Goal: Check status: Check status

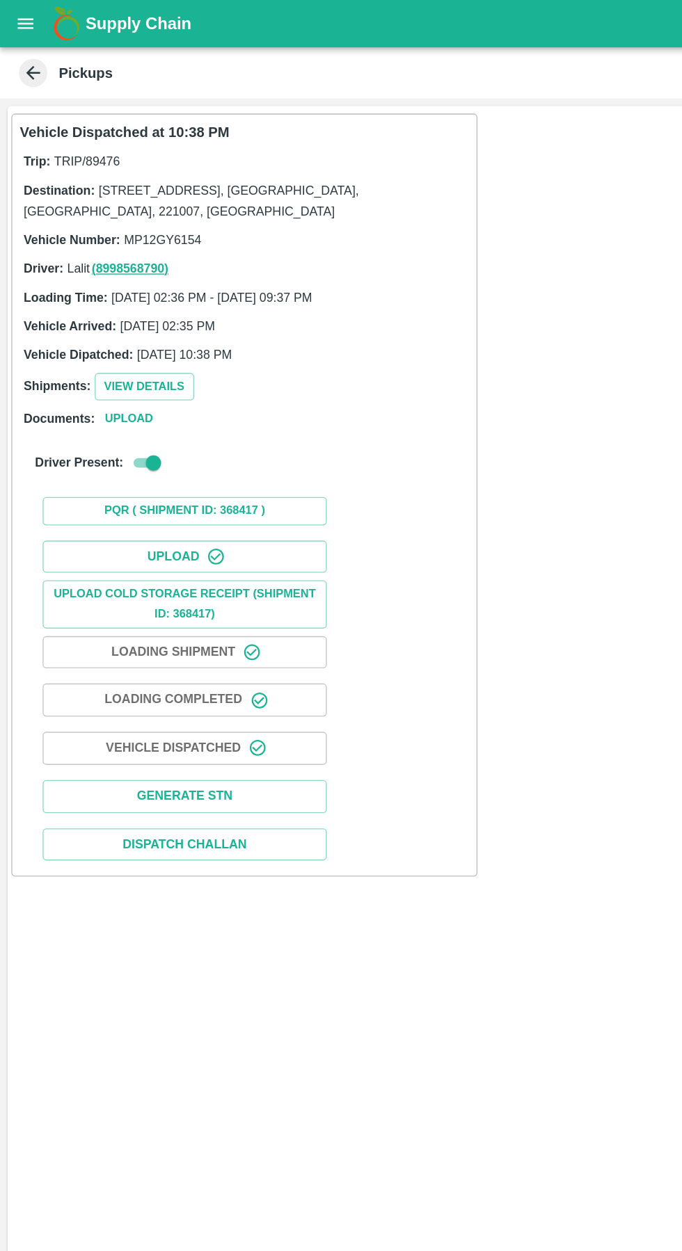
click at [25, 26] on button "open drawer" at bounding box center [19, 17] width 32 height 32
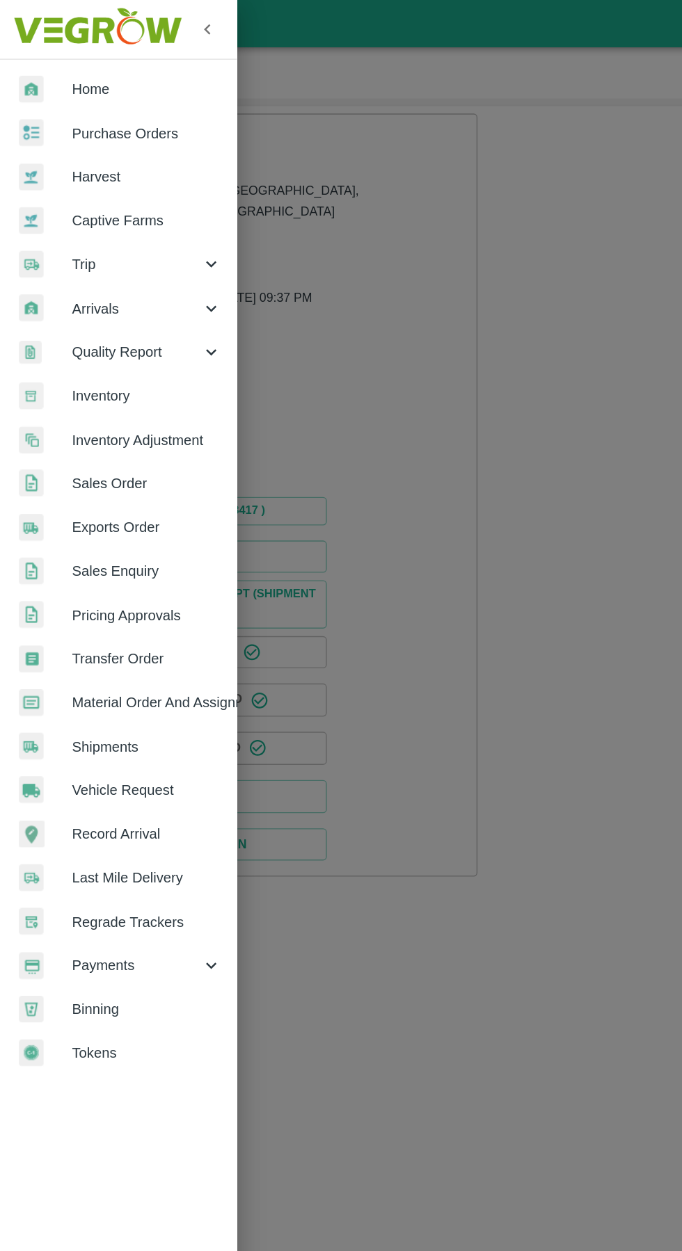
click at [77, 709] on span "Payments" at bounding box center [100, 709] width 95 height 15
click at [93, 745] on span "My Payment Requests" at bounding box center [113, 741] width 99 height 15
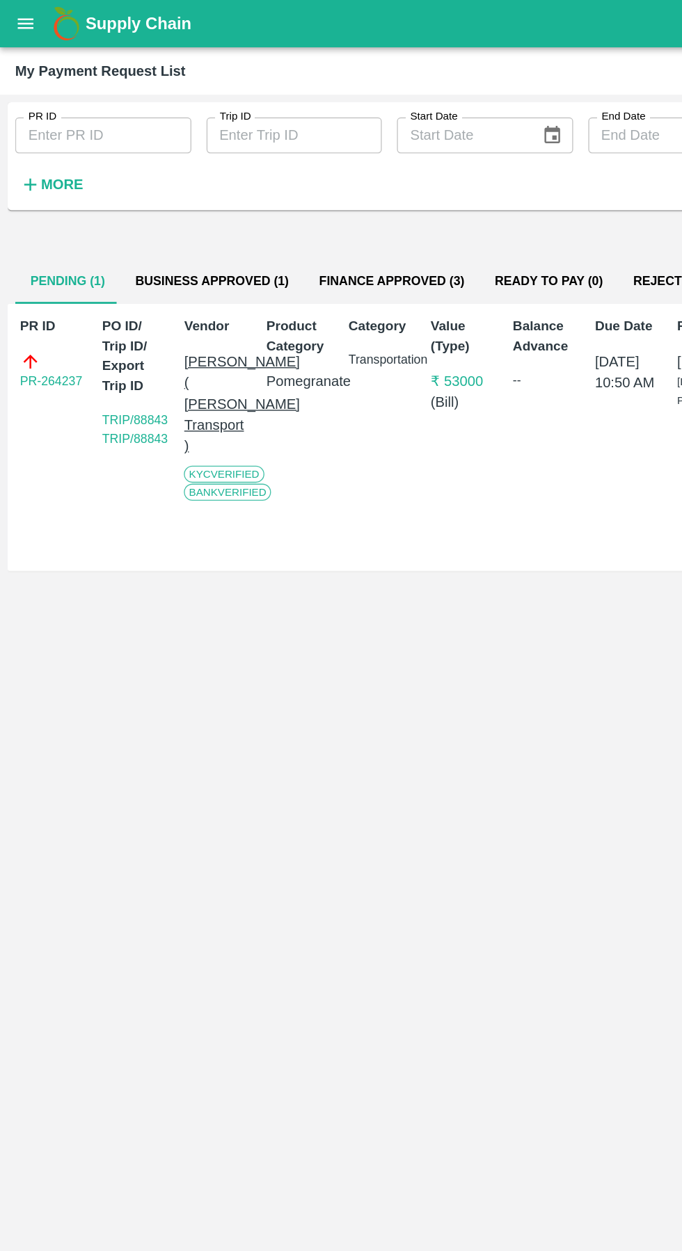
click at [132, 201] on button "Business Approved (1)" at bounding box center [155, 206] width 135 height 33
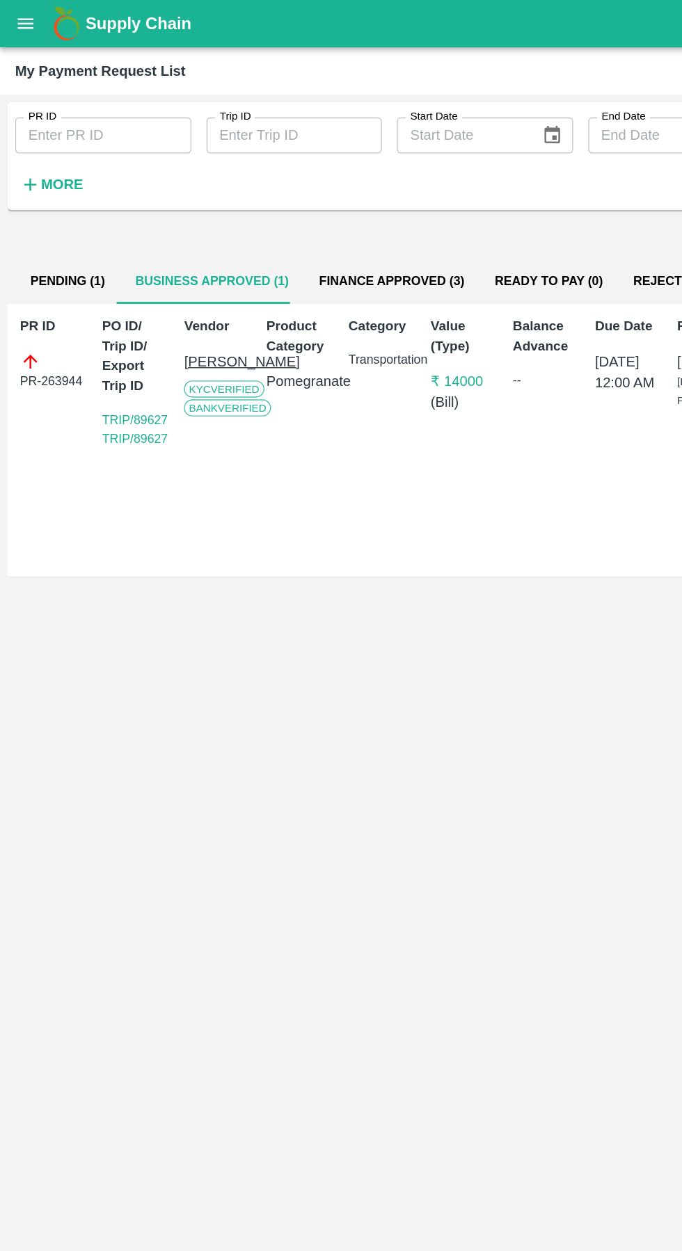
scroll to position [0, 10]
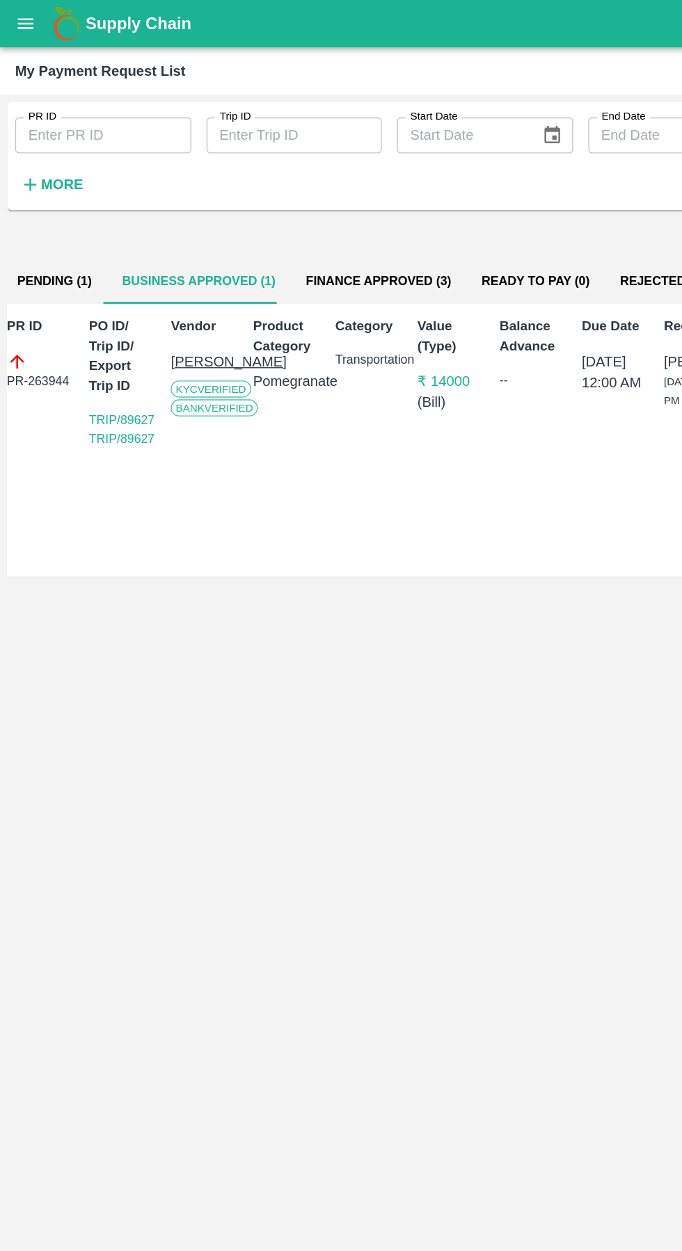
click at [246, 206] on button "Finance Approved (3)" at bounding box center [278, 206] width 129 height 33
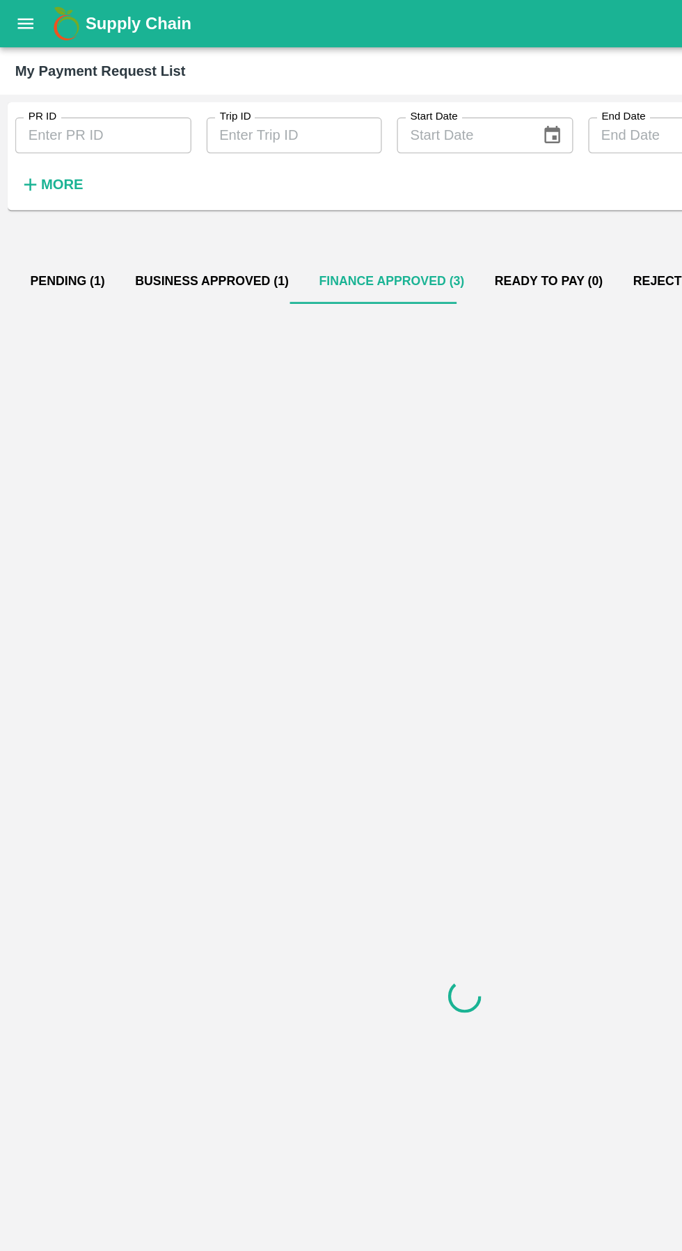
scroll to position [0, 0]
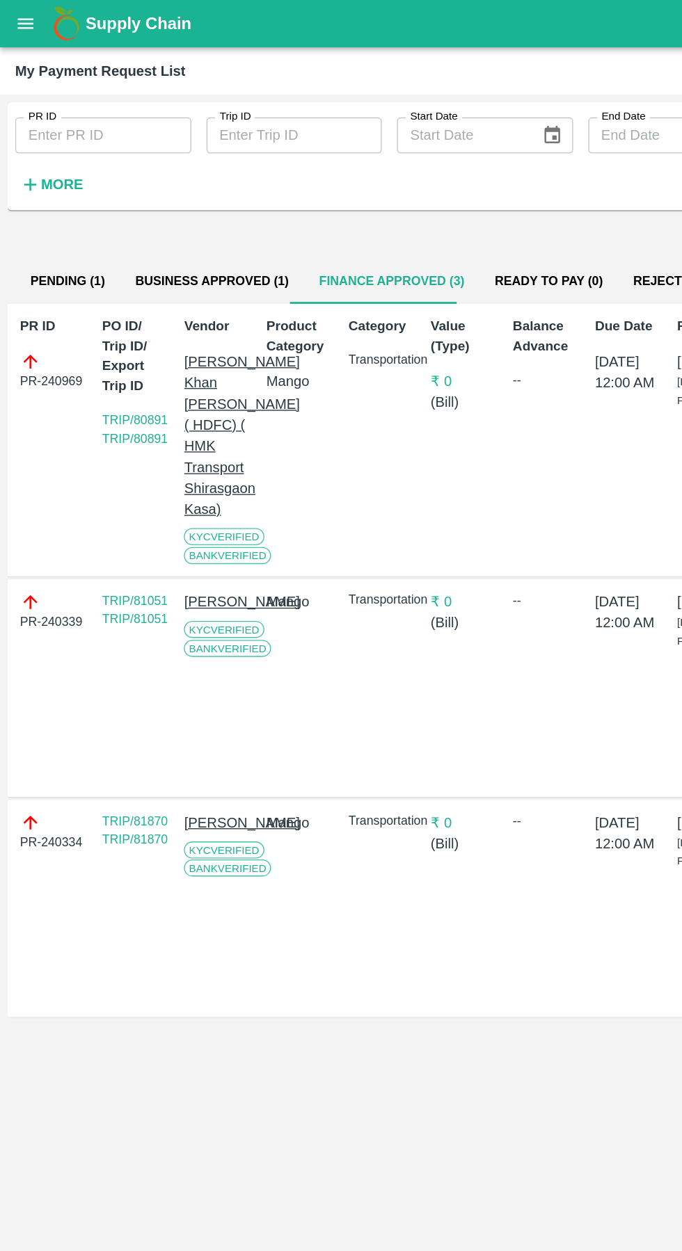
click at [151, 208] on button "Business Approved (1)" at bounding box center [155, 206] width 135 height 33
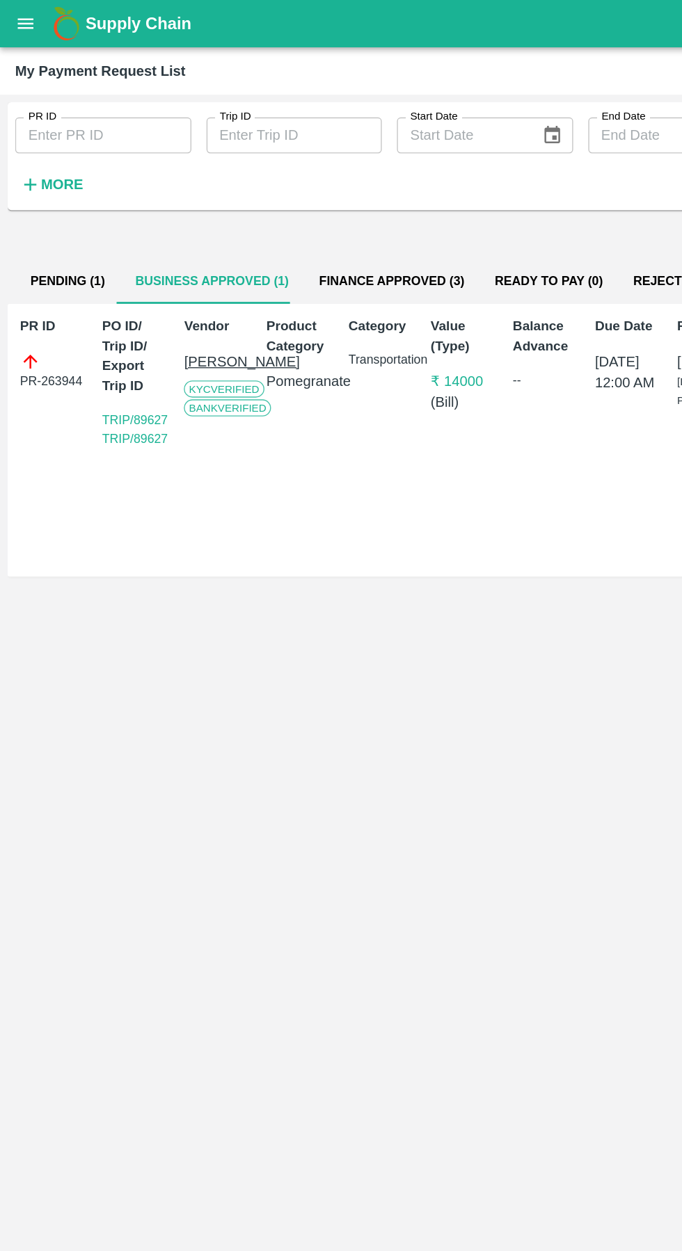
click at [45, 210] on button "Pending (1)" at bounding box center [49, 206] width 77 height 33
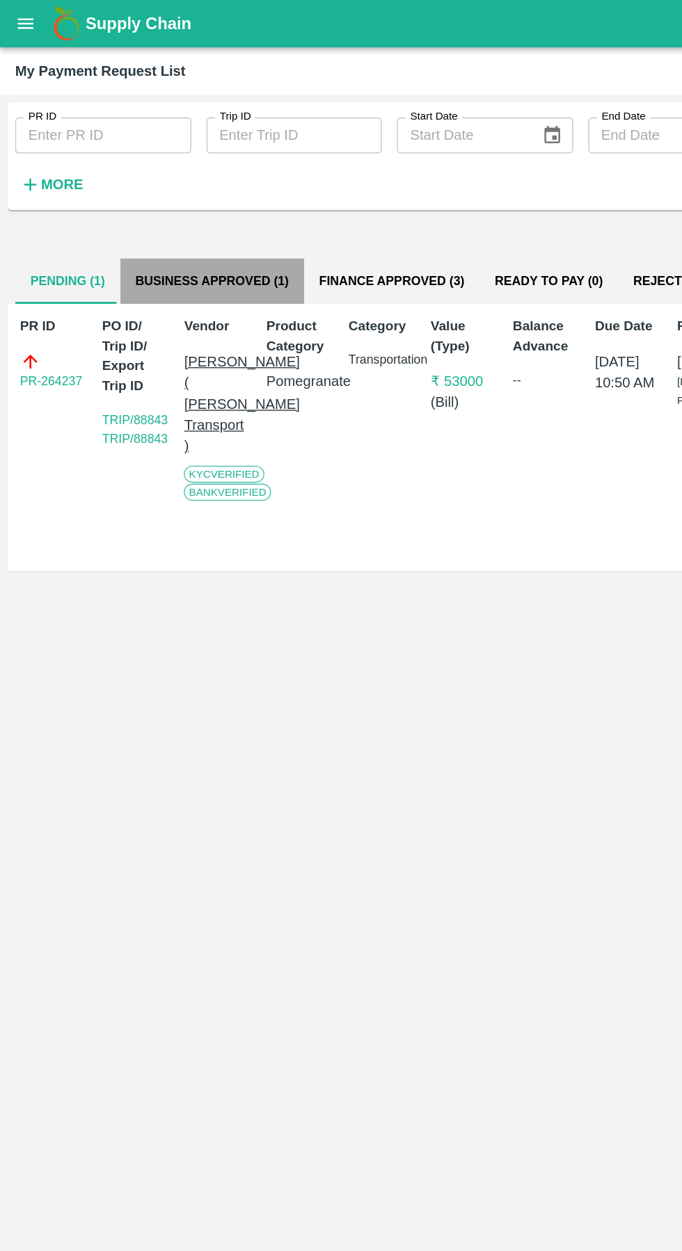
click at [155, 218] on button "Business Approved (1)" at bounding box center [155, 206] width 135 height 33
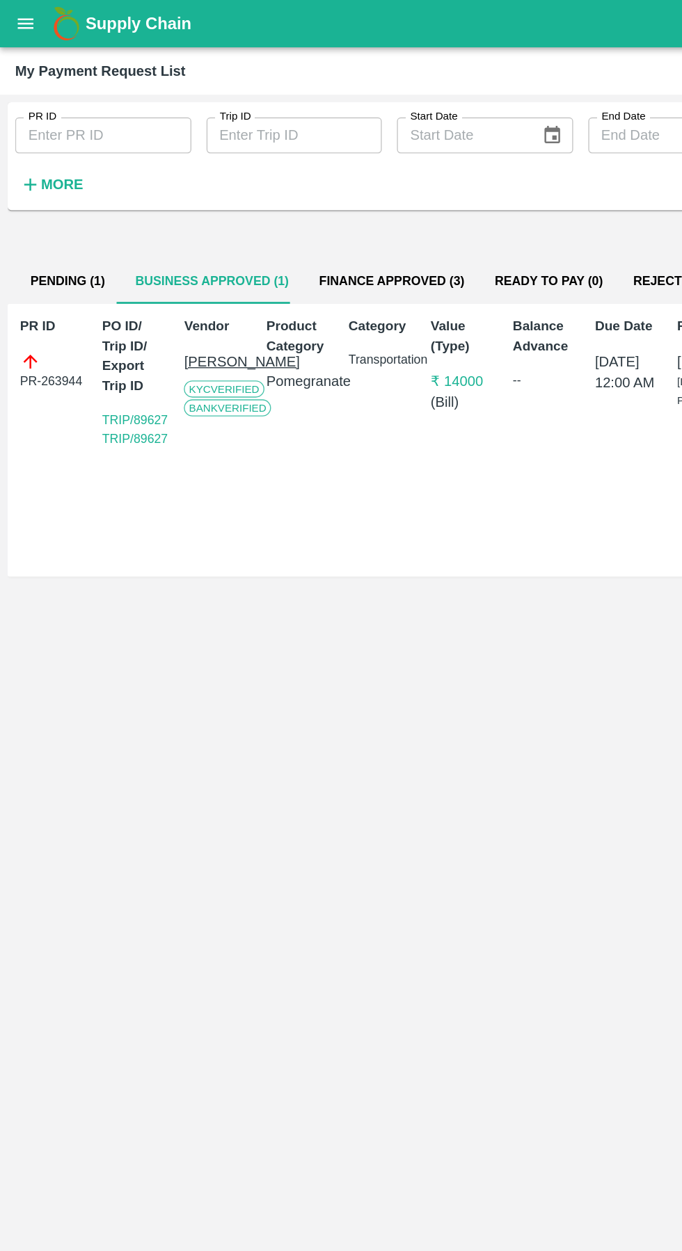
click at [284, 208] on button "Finance Approved (3)" at bounding box center [287, 206] width 129 height 33
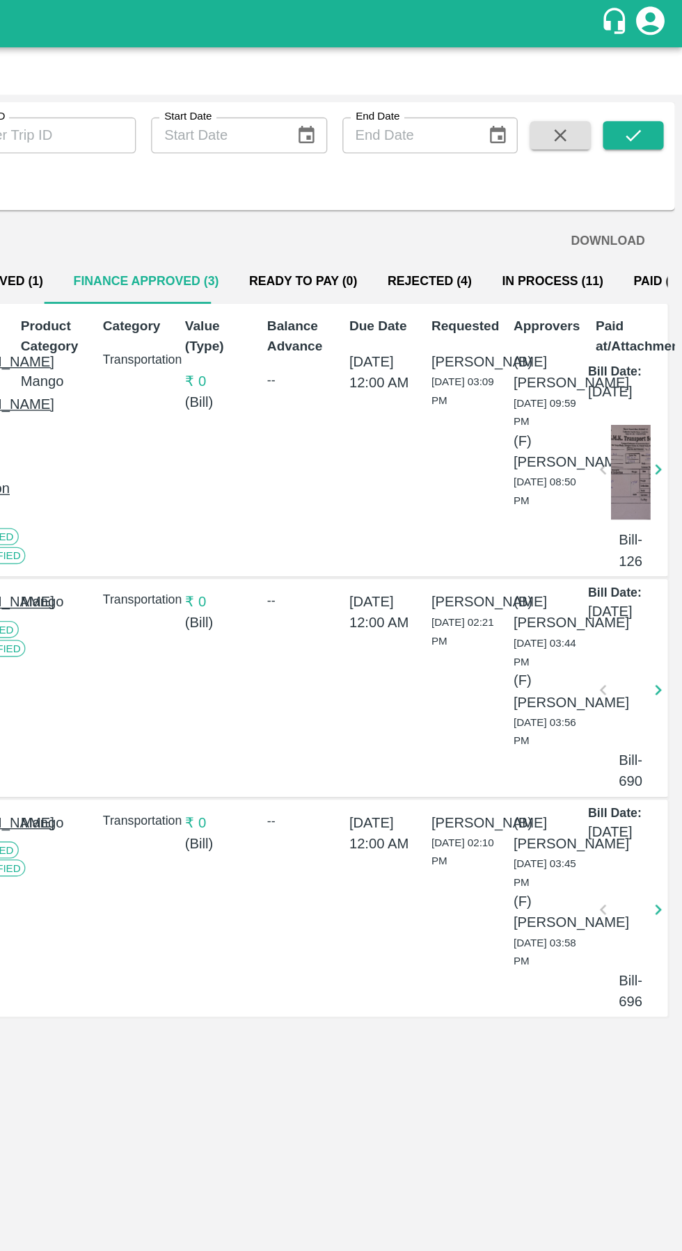
click at [560, 202] on button "In Process (11)" at bounding box center [586, 206] width 97 height 33
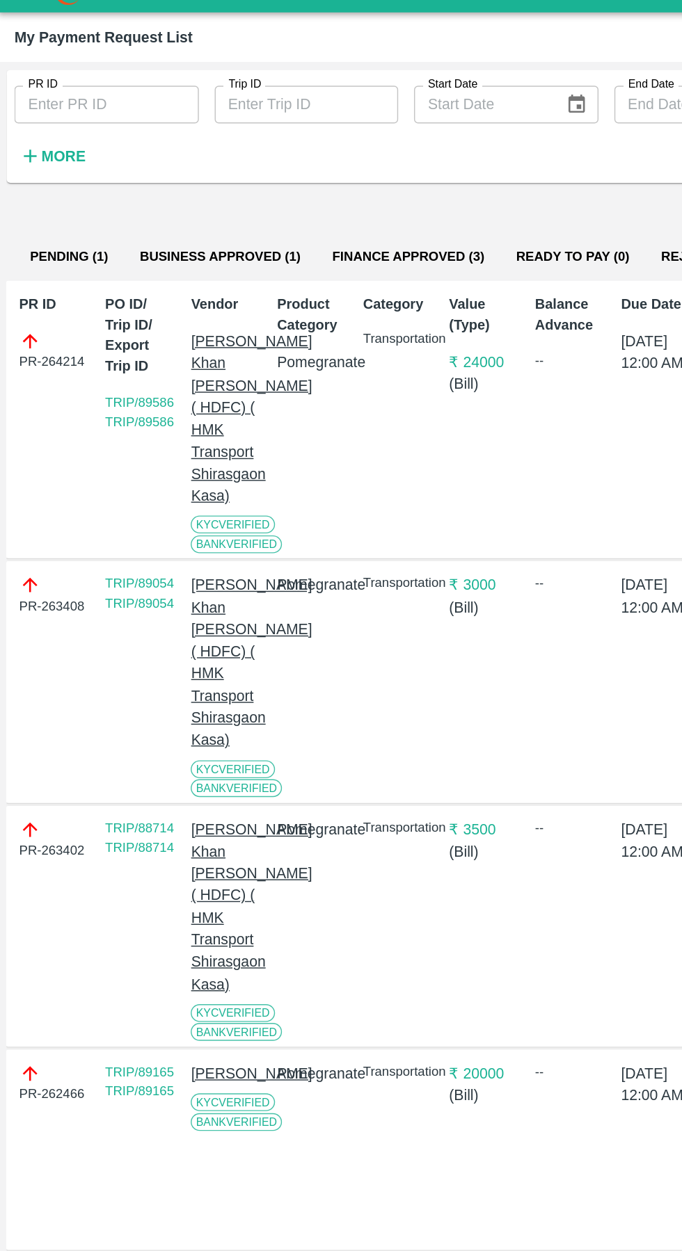
click at [260, 201] on button "Finance Approved (3)" at bounding box center [287, 206] width 129 height 33
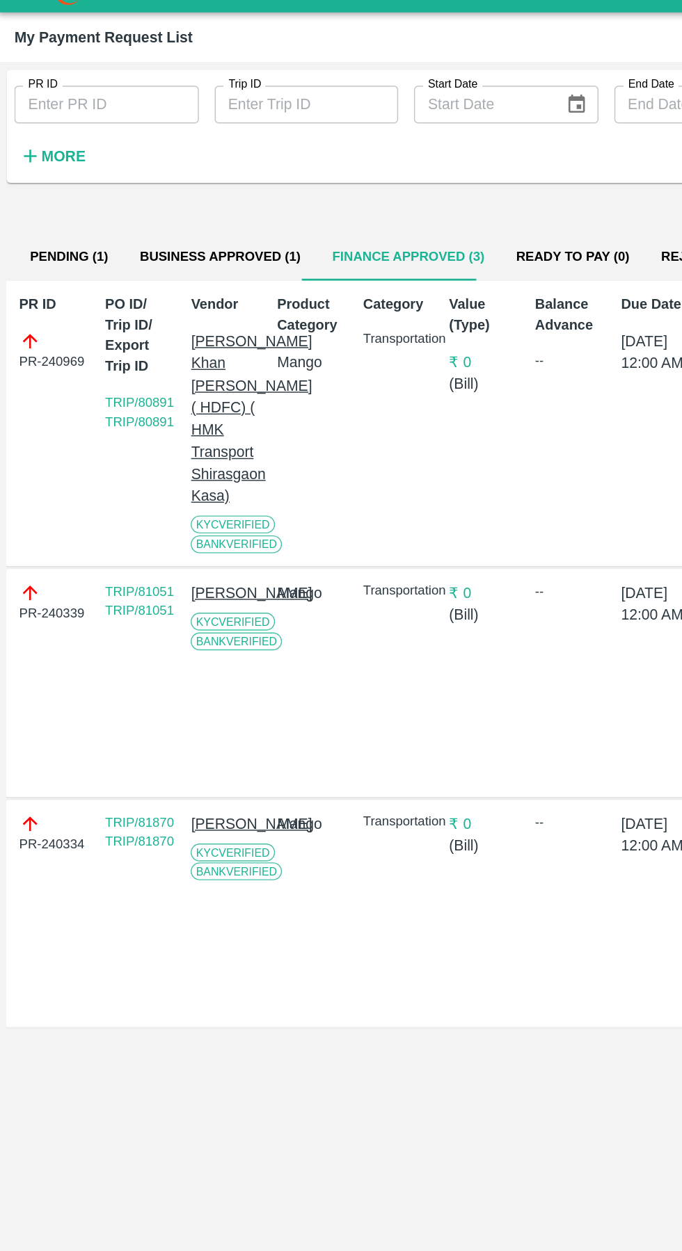
click at [143, 208] on button "Business Approved (1)" at bounding box center [155, 206] width 135 height 33
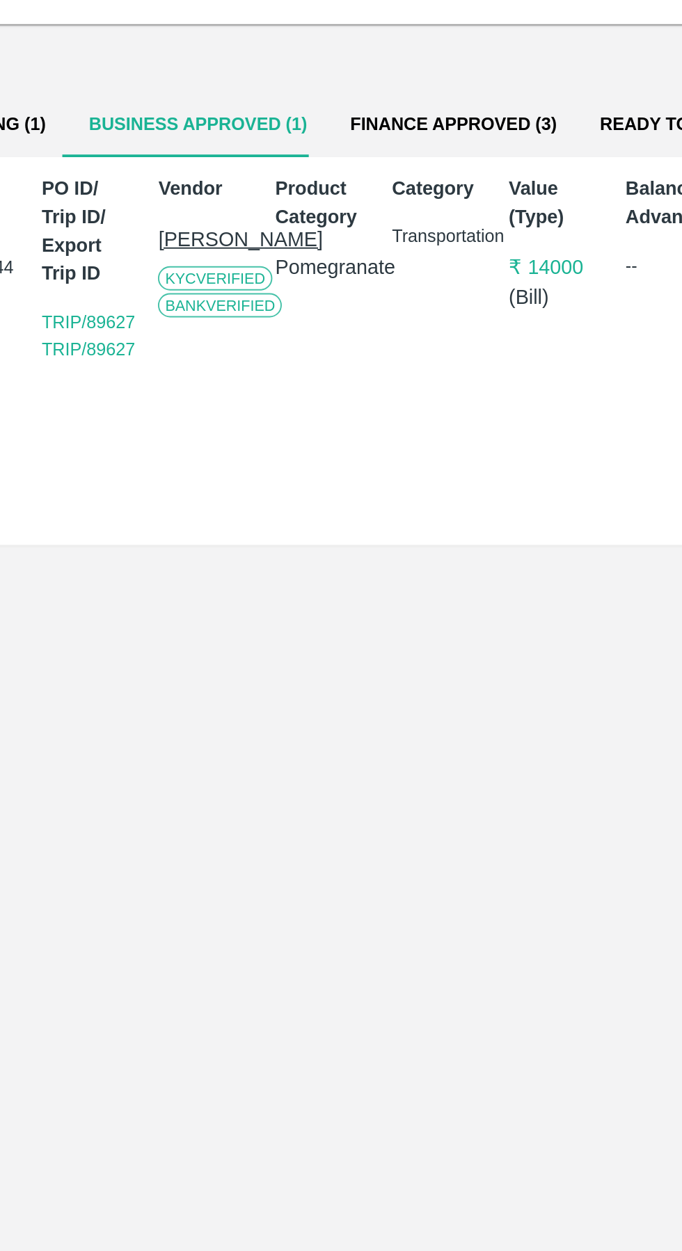
scroll to position [0, 10]
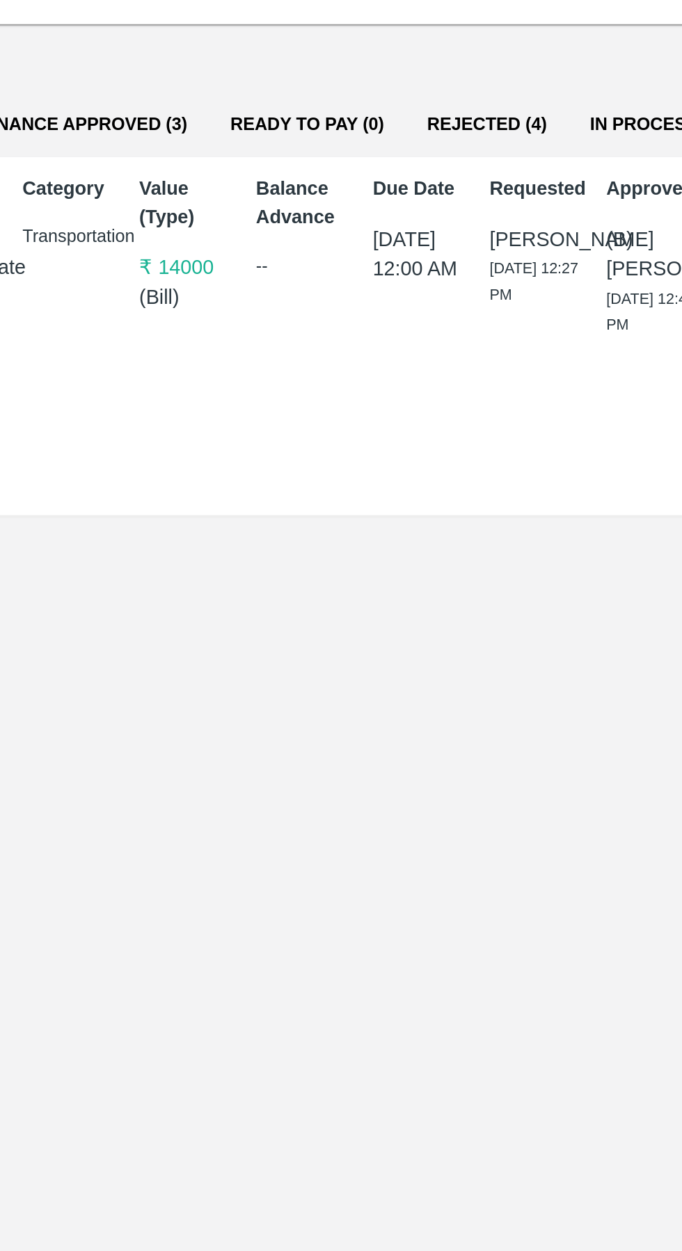
click at [479, 207] on button "Rejected (4)" at bounding box center [486, 206] width 84 height 33
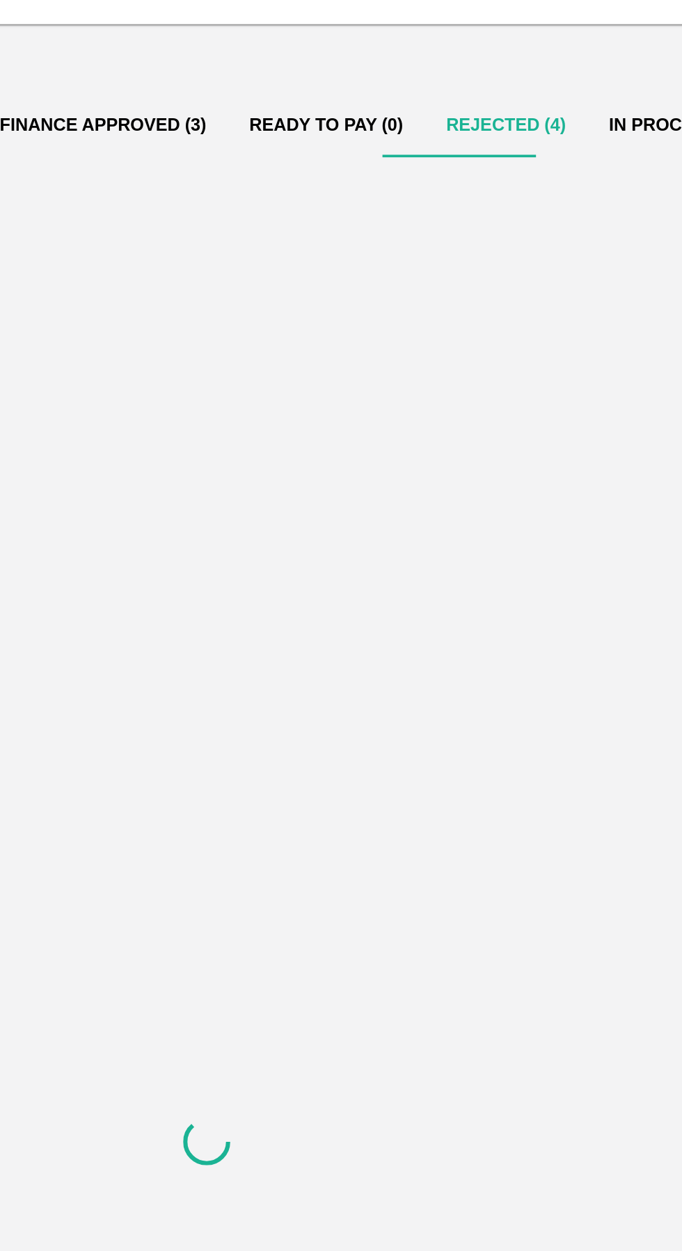
scroll to position [0, 0]
click at [552, 204] on button "In Process (11)" at bounding box center [586, 206] width 97 height 33
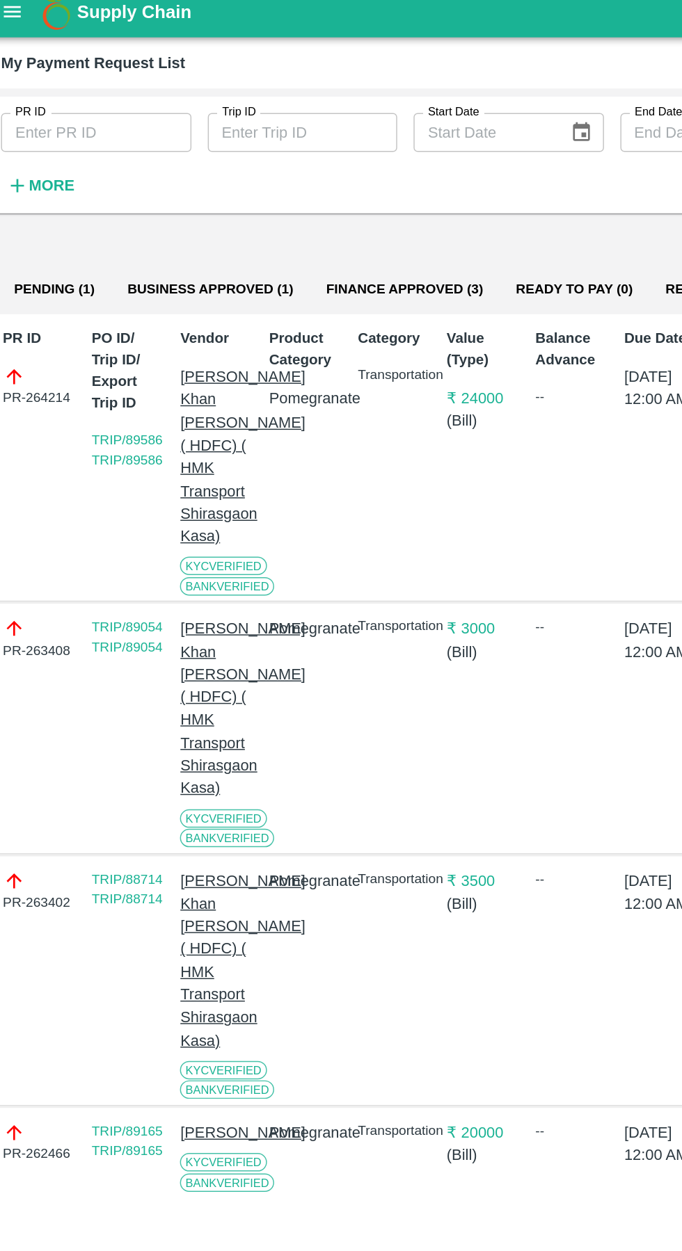
scroll to position [0, 10]
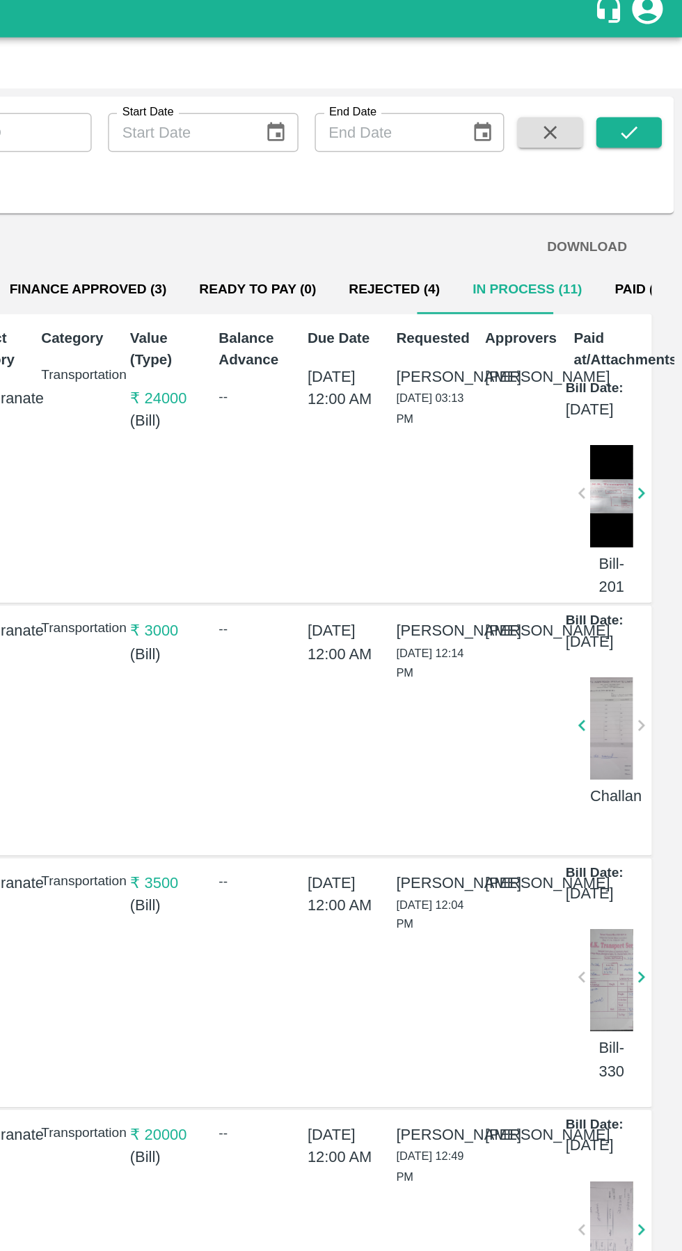
click at [631, 208] on button "Paid (2620)" at bounding box center [661, 206] width 72 height 33
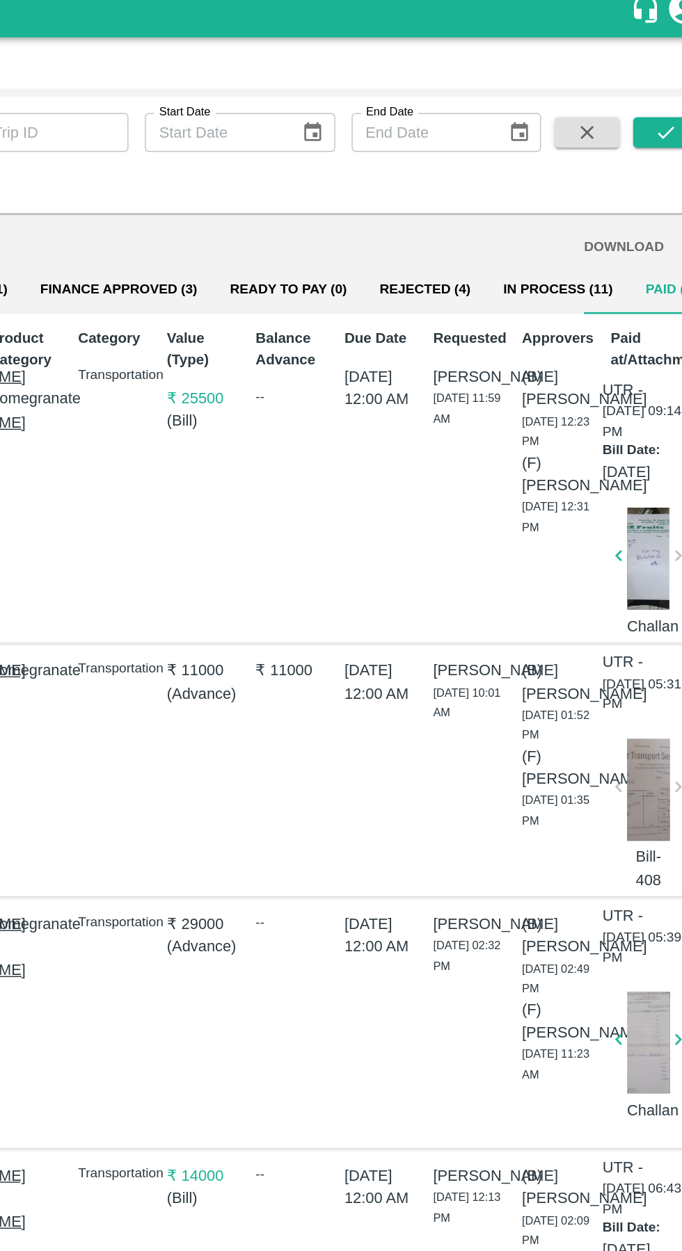
click at [548, 207] on button "In Process (11)" at bounding box center [572, 206] width 97 height 33
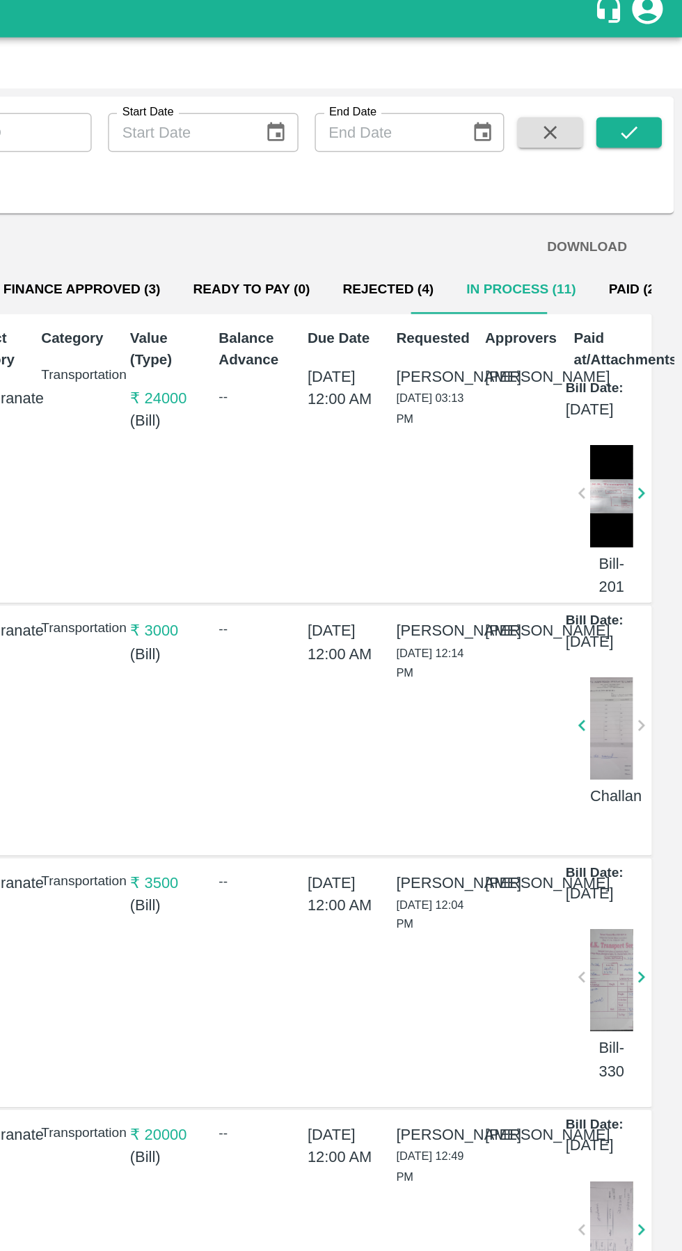
click at [624, 372] on div at bounding box center [633, 347] width 29 height 70
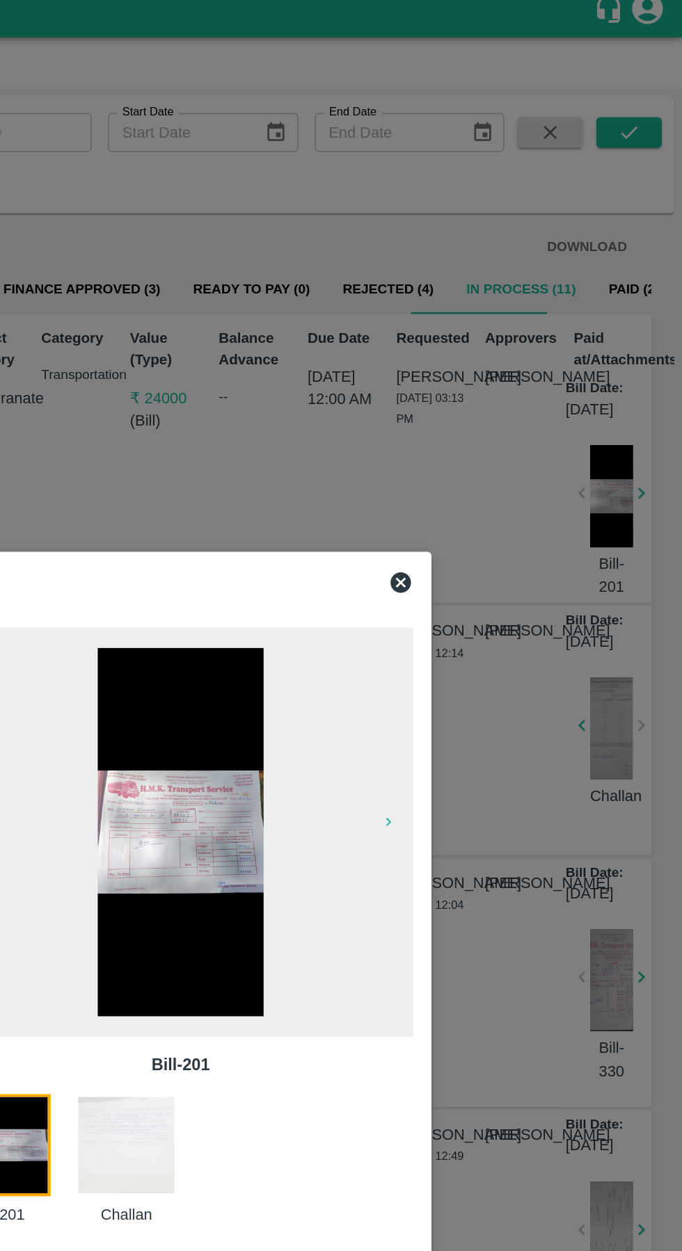
click at [307, 572] on img at bounding box center [340, 575] width 113 height 250
click at [505, 410] on div "Bill-201 Bill-201 Challan" at bounding box center [340, 626] width 341 height 482
click at [487, 412] on icon at bounding box center [490, 405] width 17 height 17
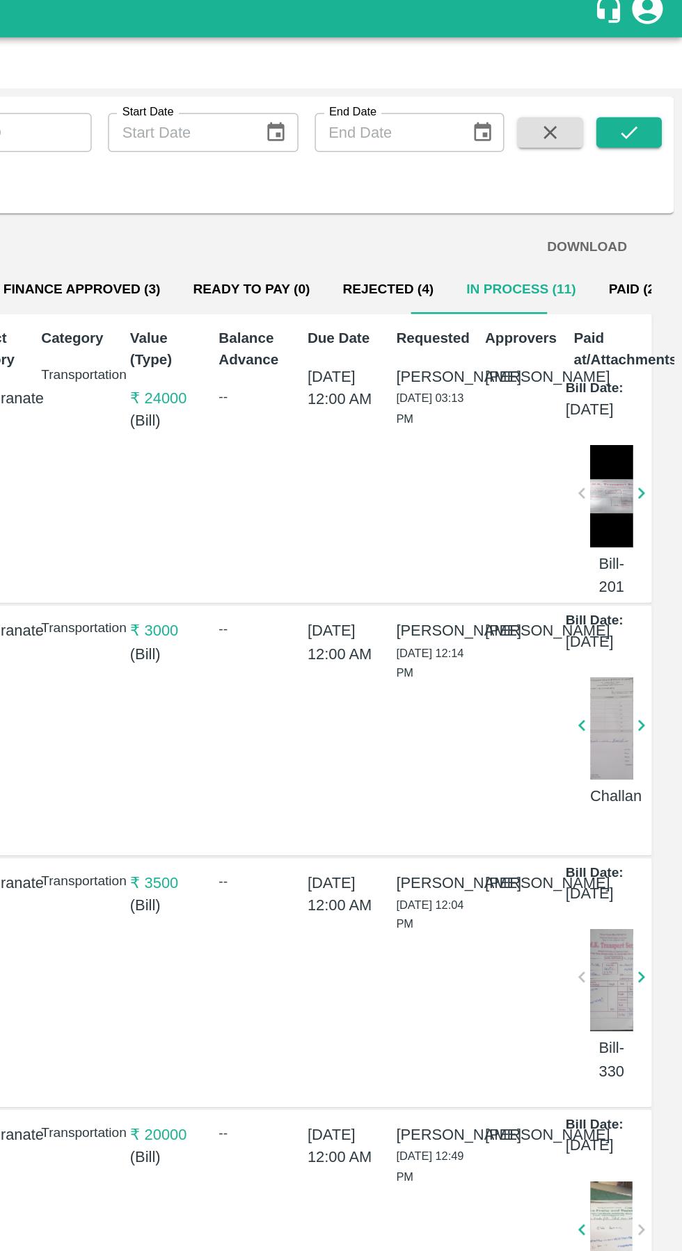
scroll to position [0, 0]
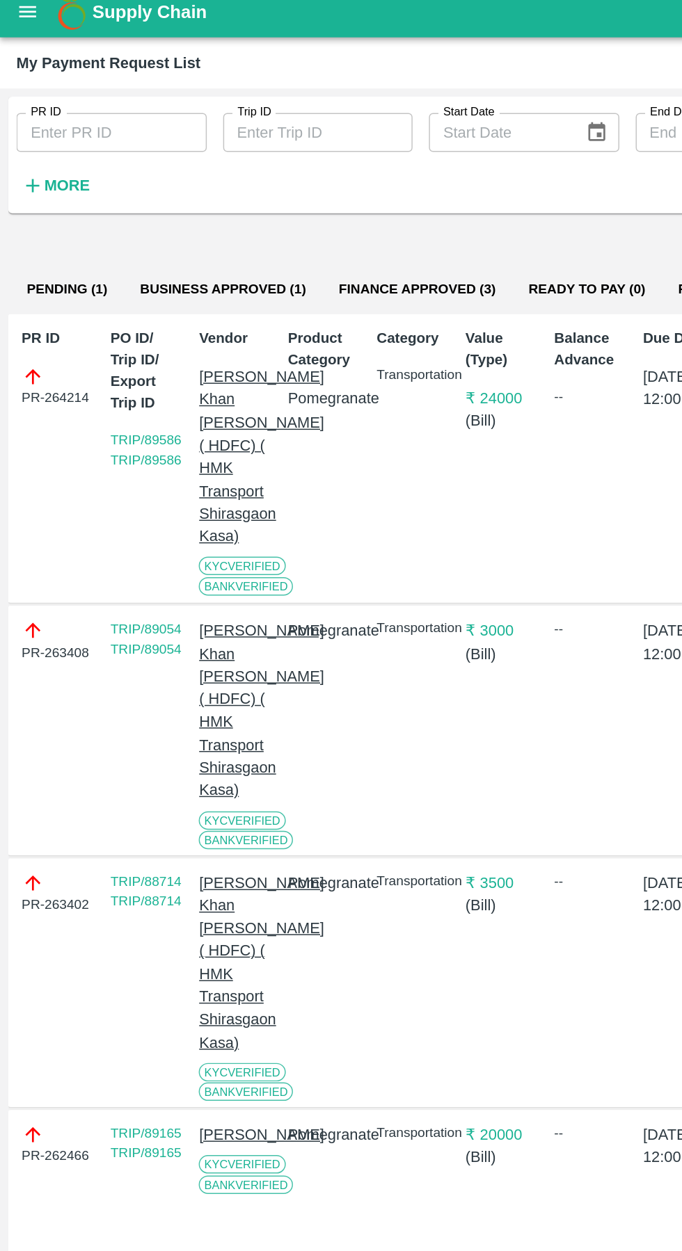
click at [158, 207] on button "Business Approved (1)" at bounding box center [151, 206] width 135 height 33
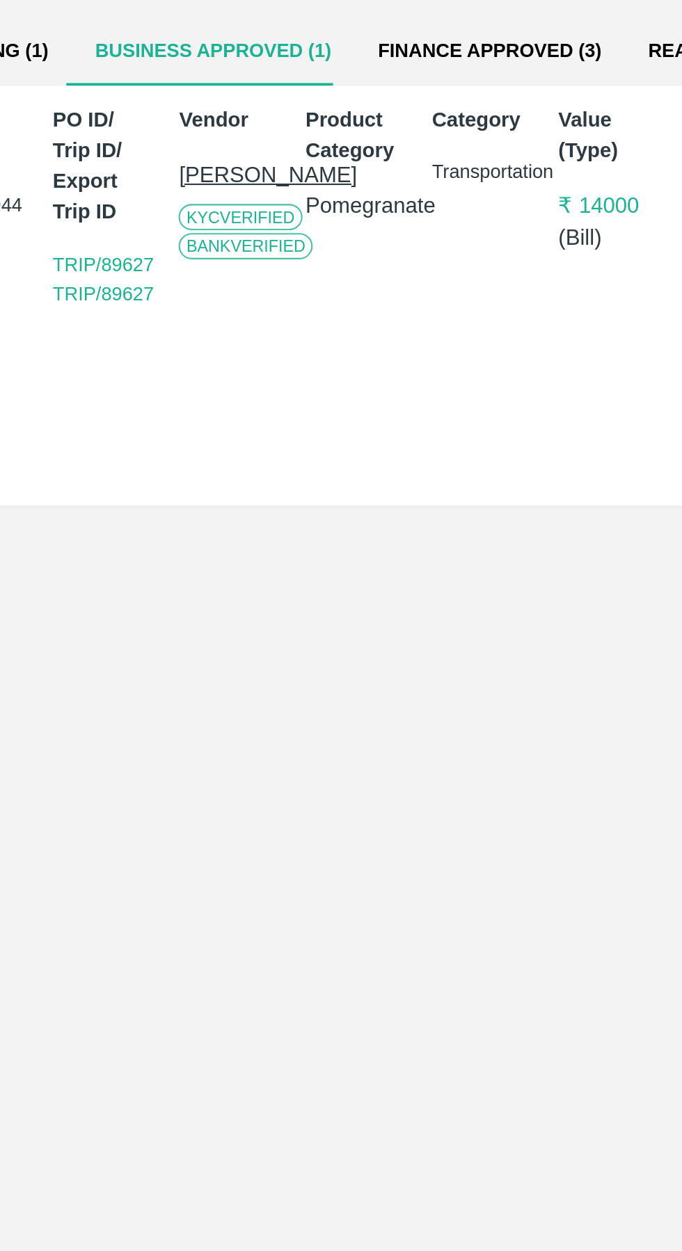
scroll to position [0, 10]
